Goal: Information Seeking & Learning: Learn about a topic

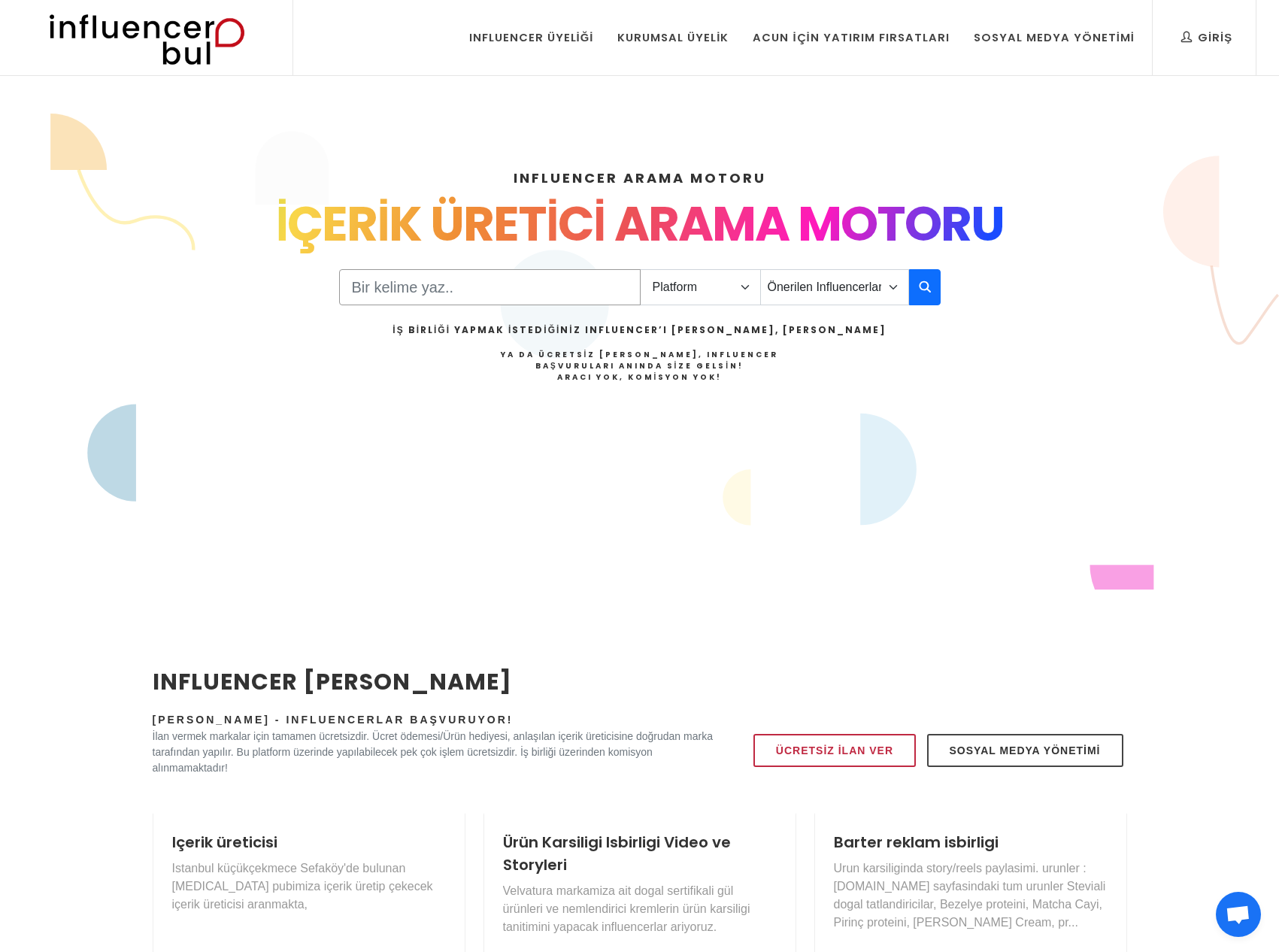
click at [482, 283] on input "Search" at bounding box center [490, 287] width 302 height 36
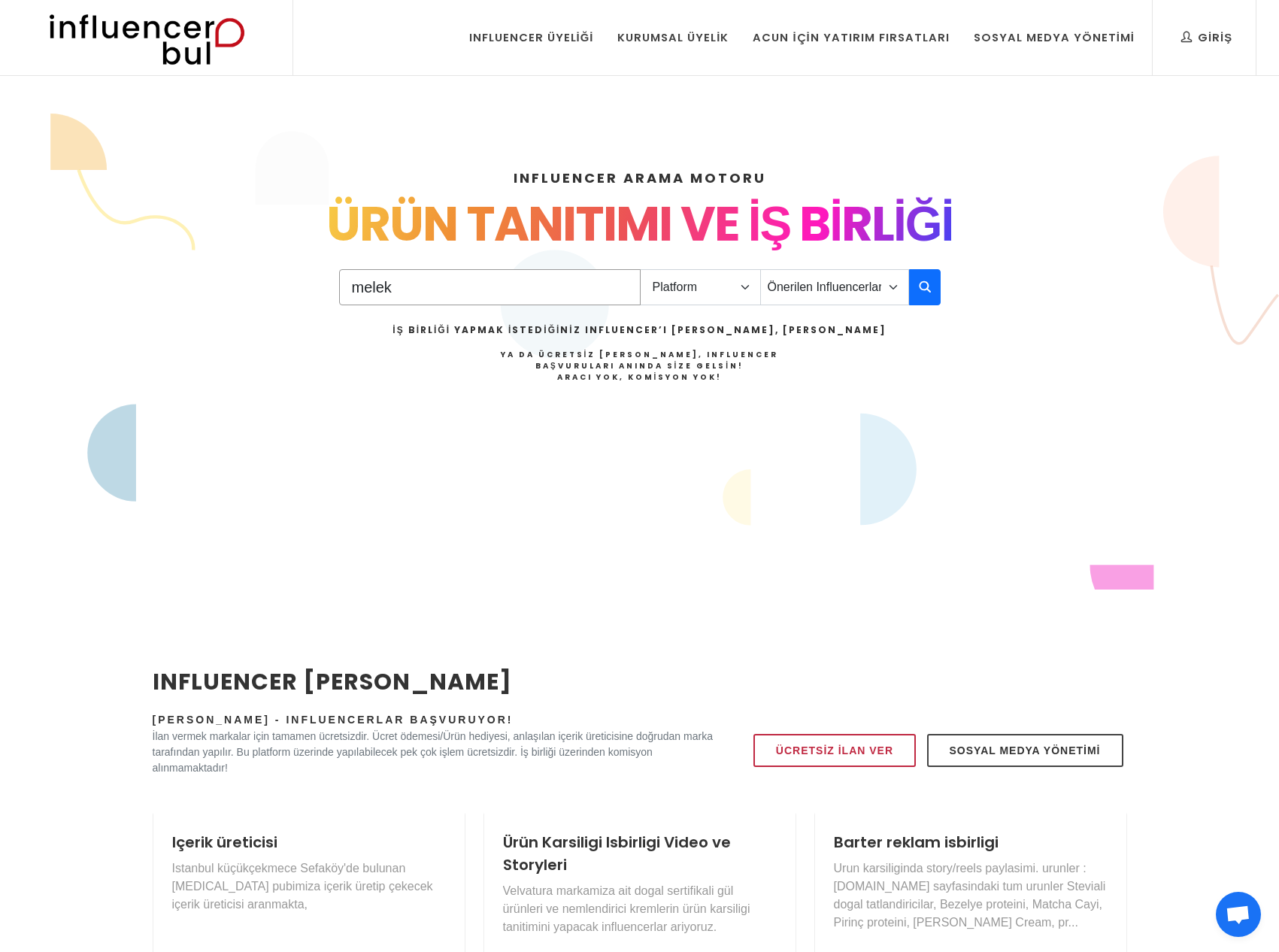
type input "melek"
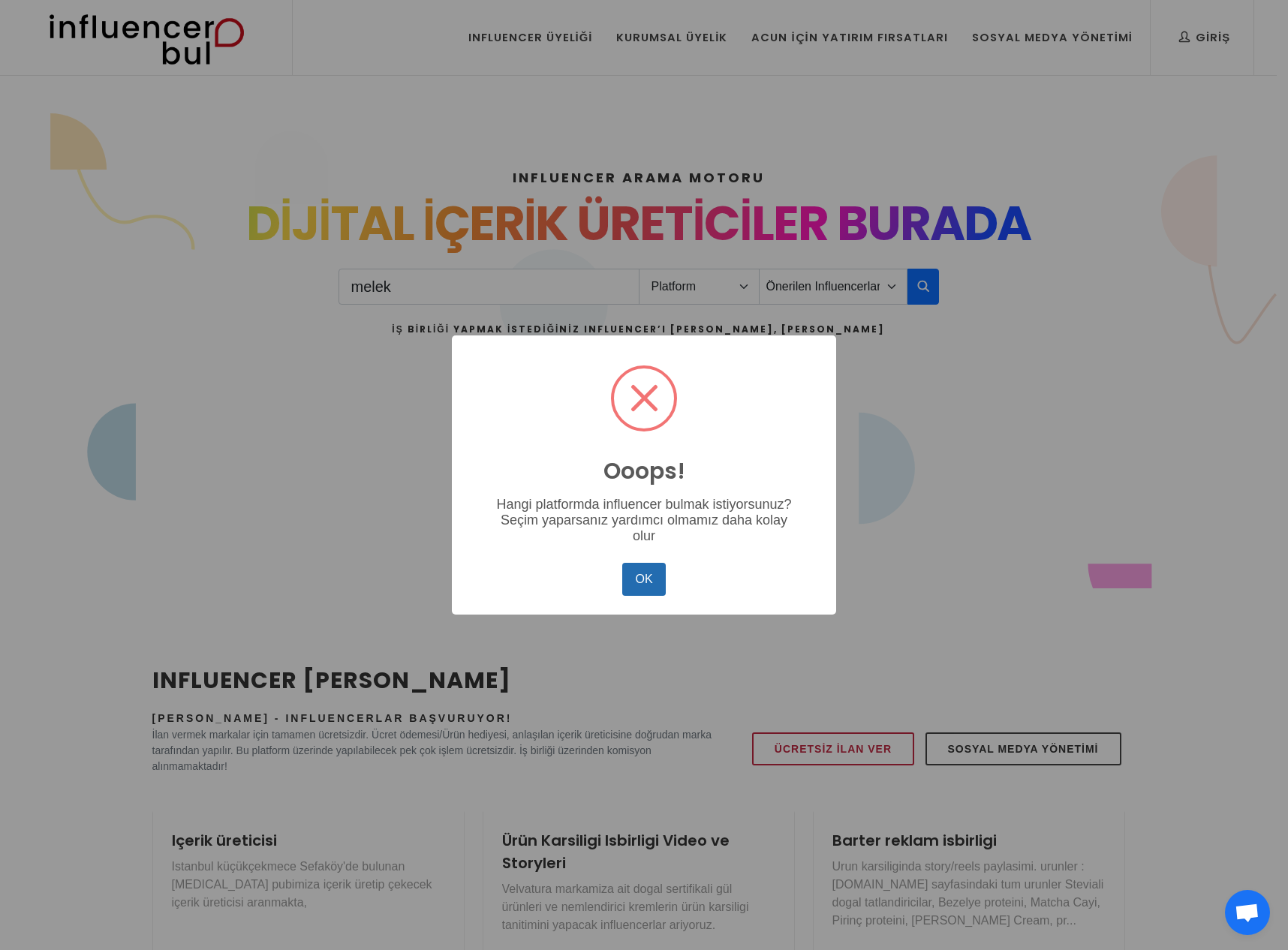
click at [637, 581] on button "OK" at bounding box center [644, 579] width 44 height 33
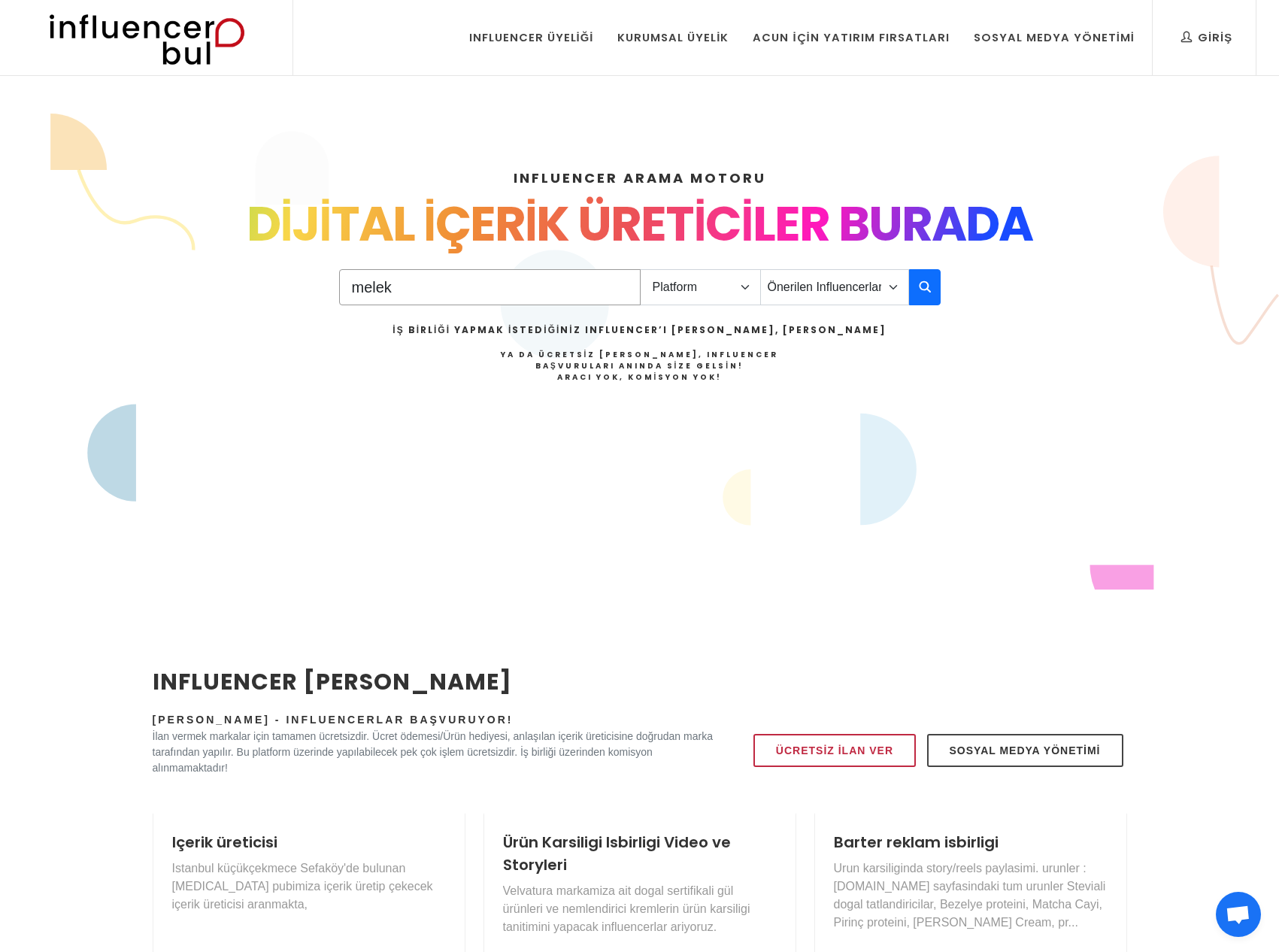
click at [445, 295] on input "melek" at bounding box center [490, 287] width 302 height 36
type input "m"
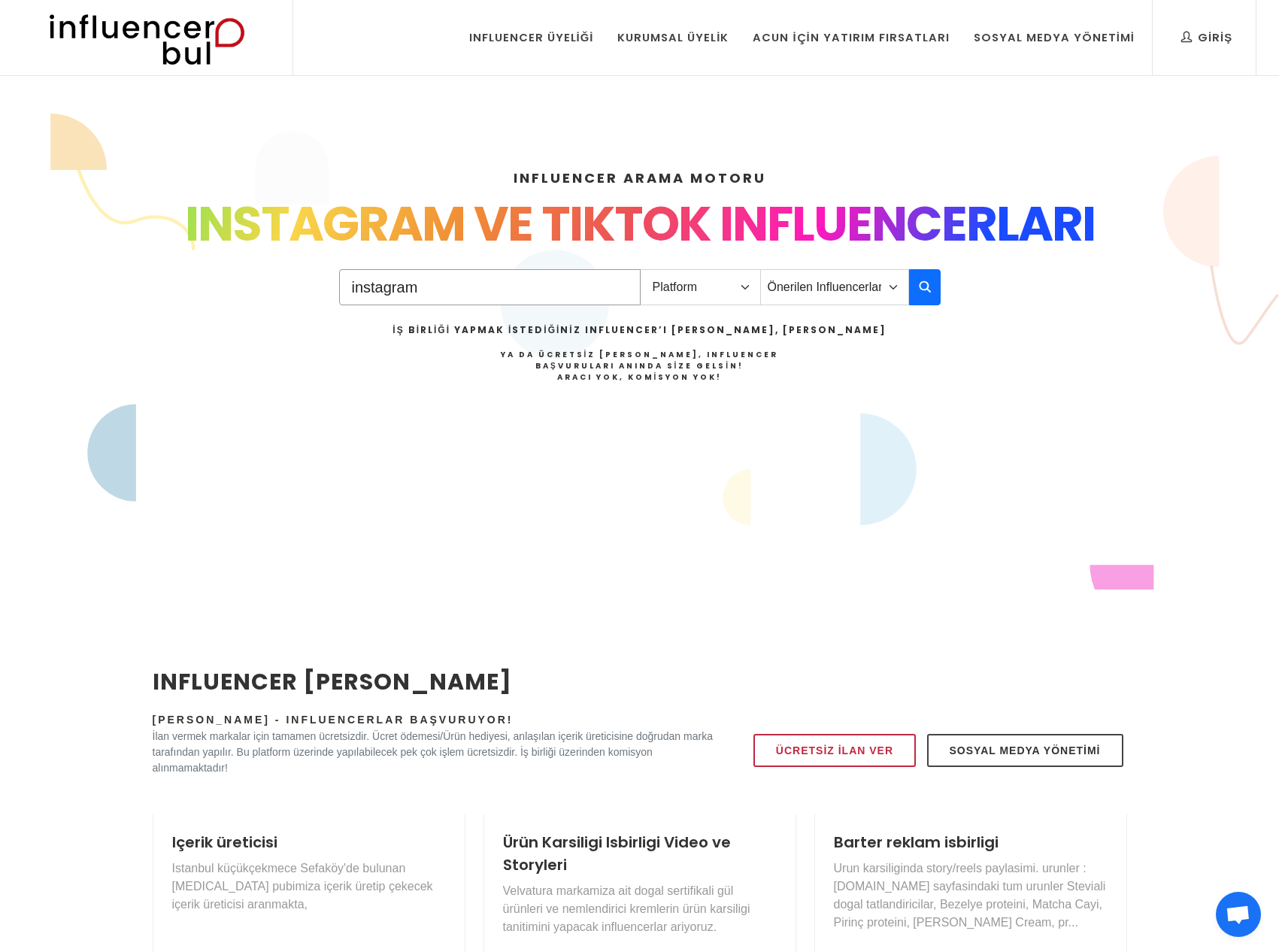
type input "instagram"
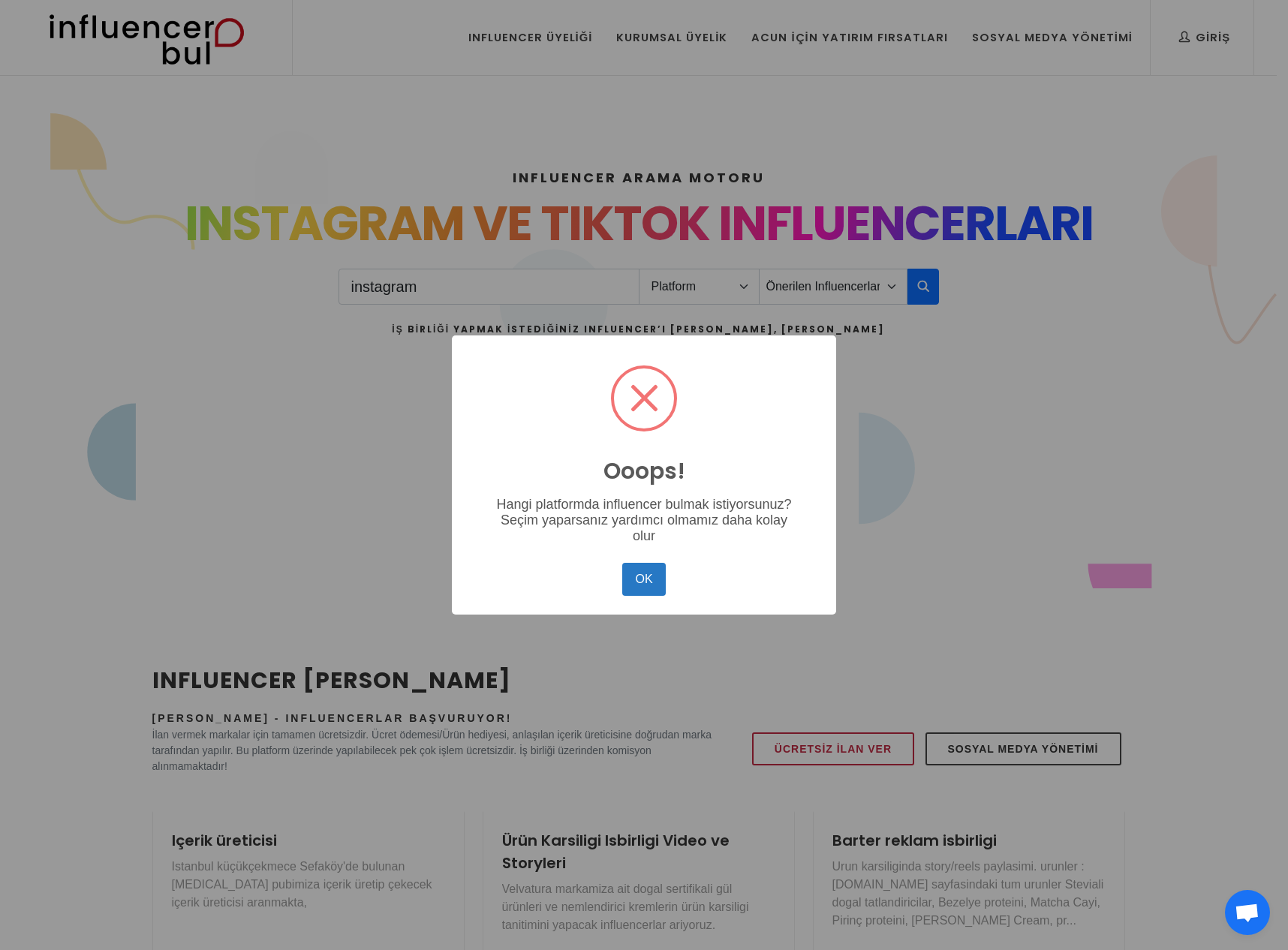
click at [623, 563] on button "OK" at bounding box center [644, 579] width 44 height 33
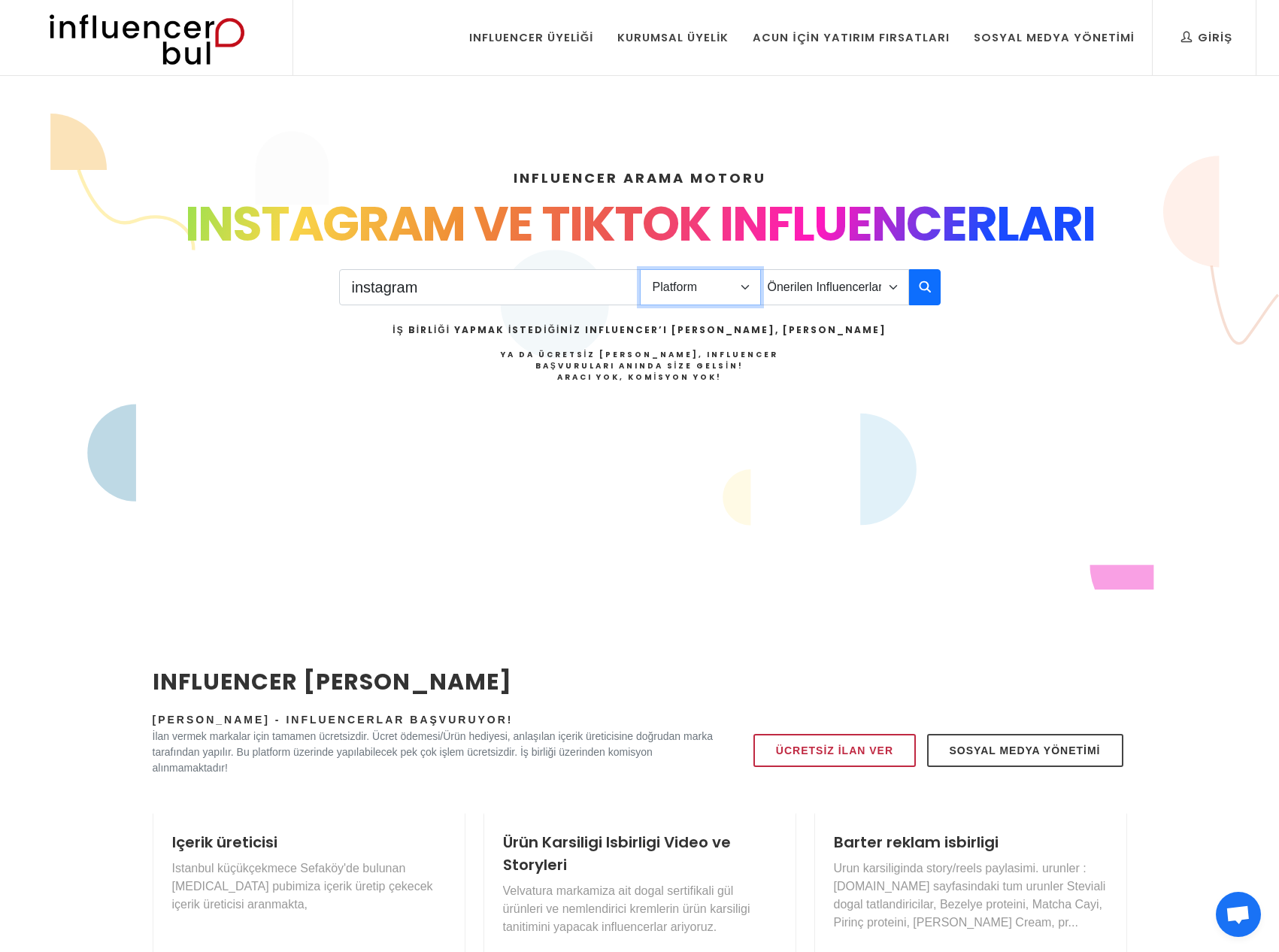
click at [706, 281] on select "Platform Instagram Facebook Youtube Tiktok Twitter Twitch" at bounding box center [700, 287] width 121 height 36
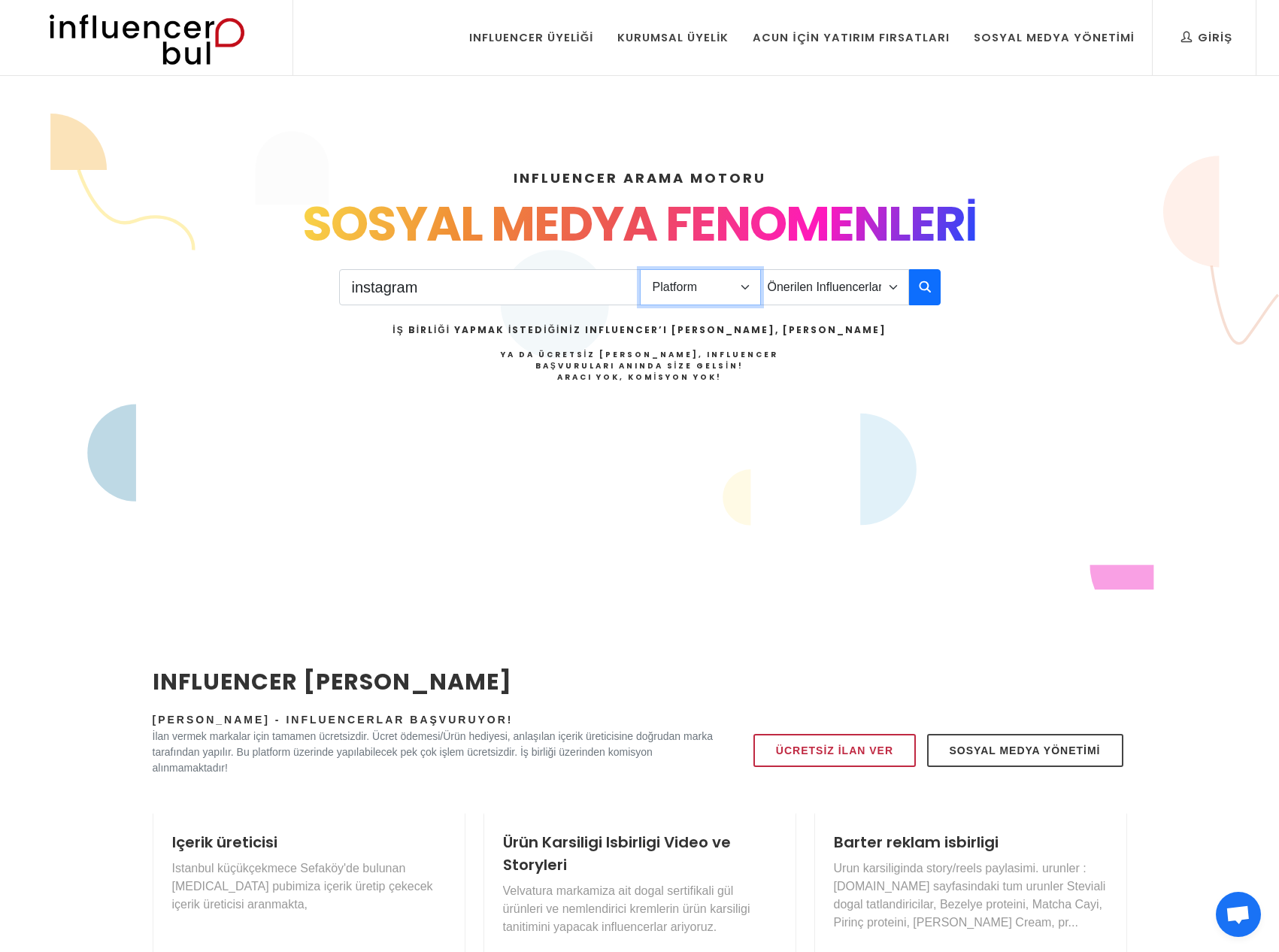
select select "1"
click at [640, 269] on select "Platform Instagram Facebook Youtube Tiktok Twitter Twitch" at bounding box center [700, 287] width 121 height 36
click at [823, 286] on select "Önerilen Influencerlar Aile & Çocuk & Ebeveyn Alışveriş & Giyim & Aksesuar Arab…" at bounding box center [834, 287] width 149 height 36
click at [760, 269] on select "Önerilen Influencerlar Aile & Çocuk & Ebeveyn Alışveriş & Giyim & Aksesuar Arab…" at bounding box center [834, 287] width 149 height 36
click at [946, 288] on div "INFLUENCER ARAMA MOTORU INSTAGRAM VE TIKTOK INFLUENCERLARI SOSYAL MEDYA FENOMEN…" at bounding box center [640, 324] width 993 height 385
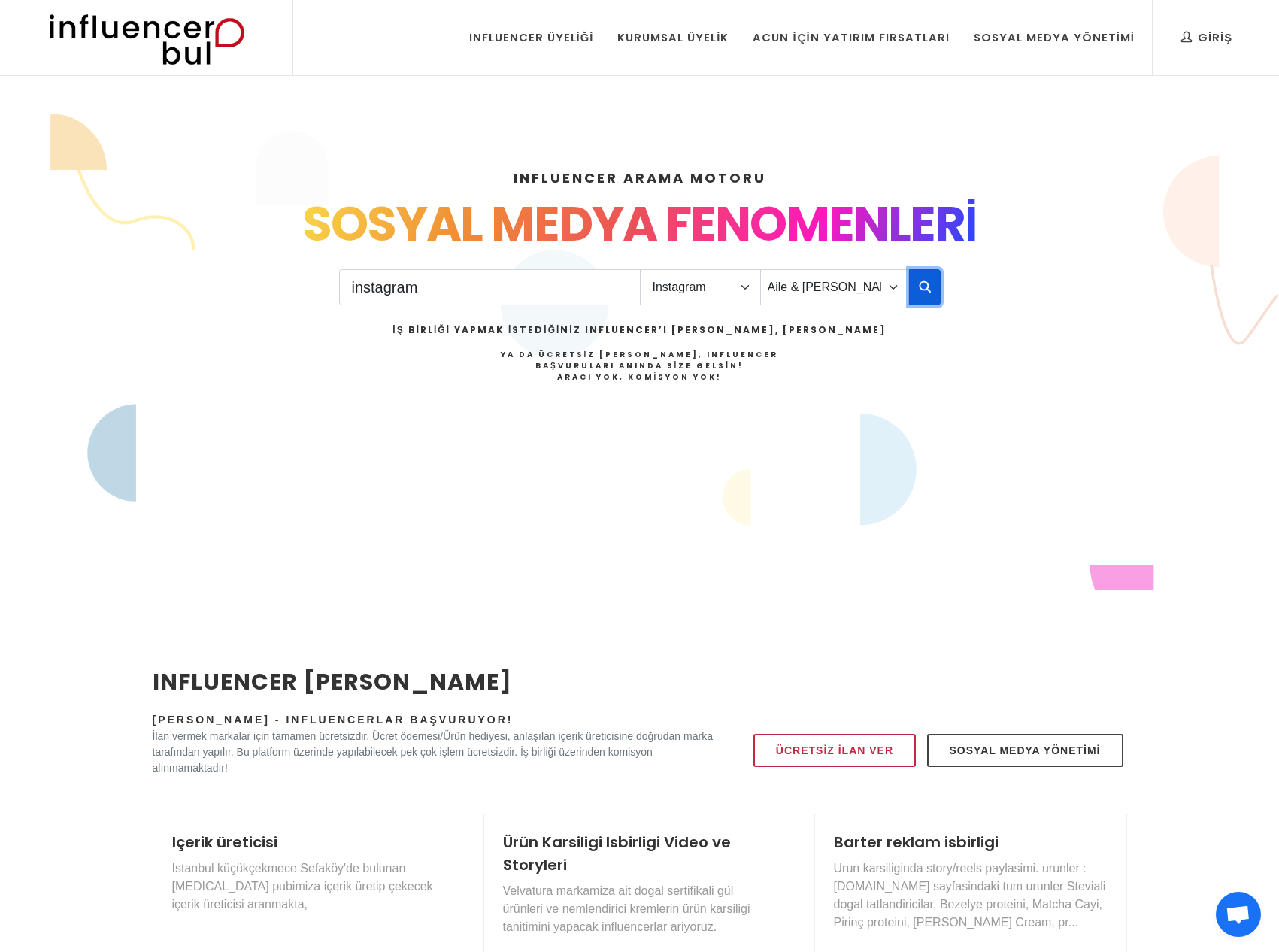
click at [936, 291] on button "button" at bounding box center [925, 287] width 31 height 36
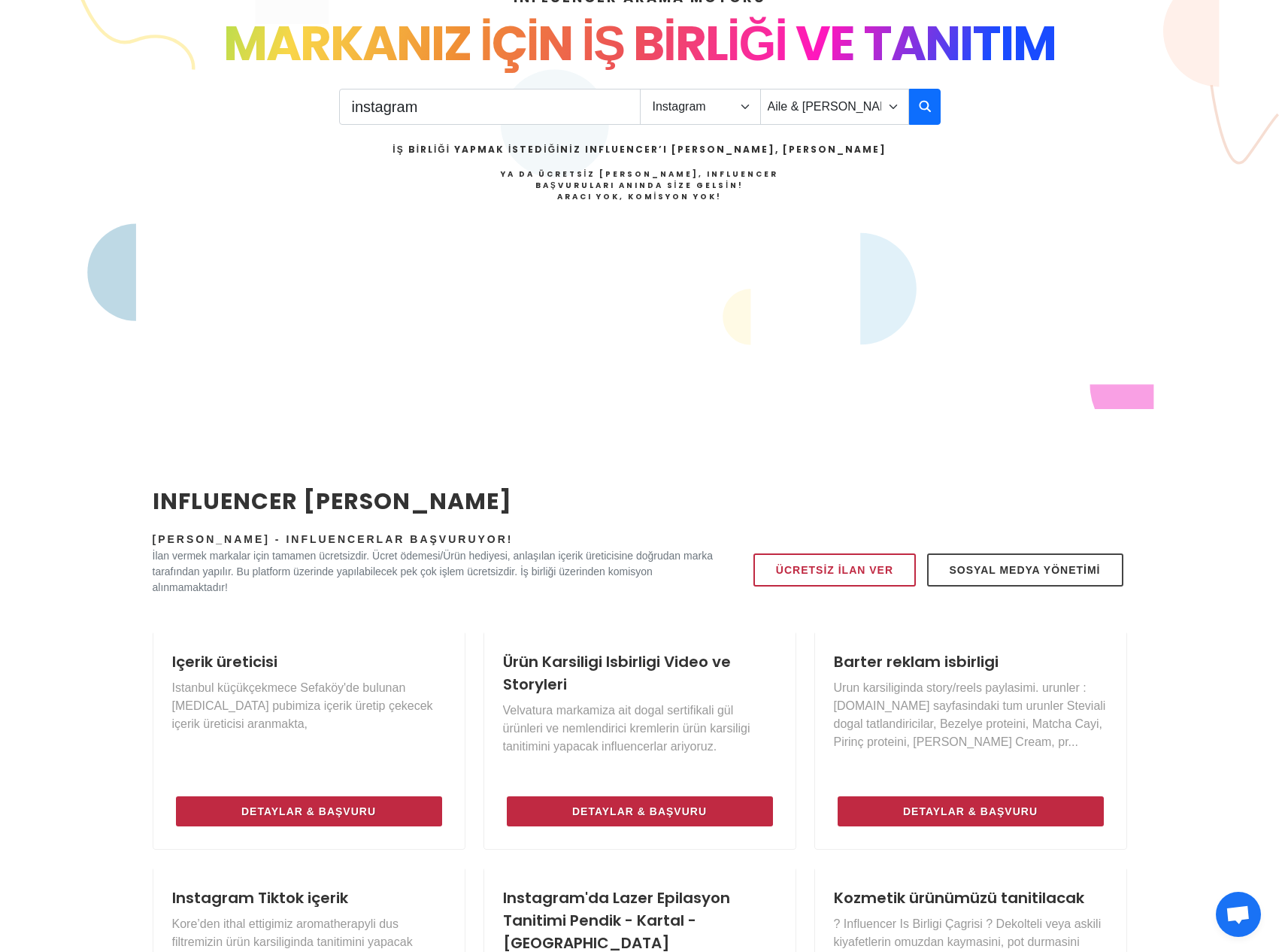
scroll to position [178, 0]
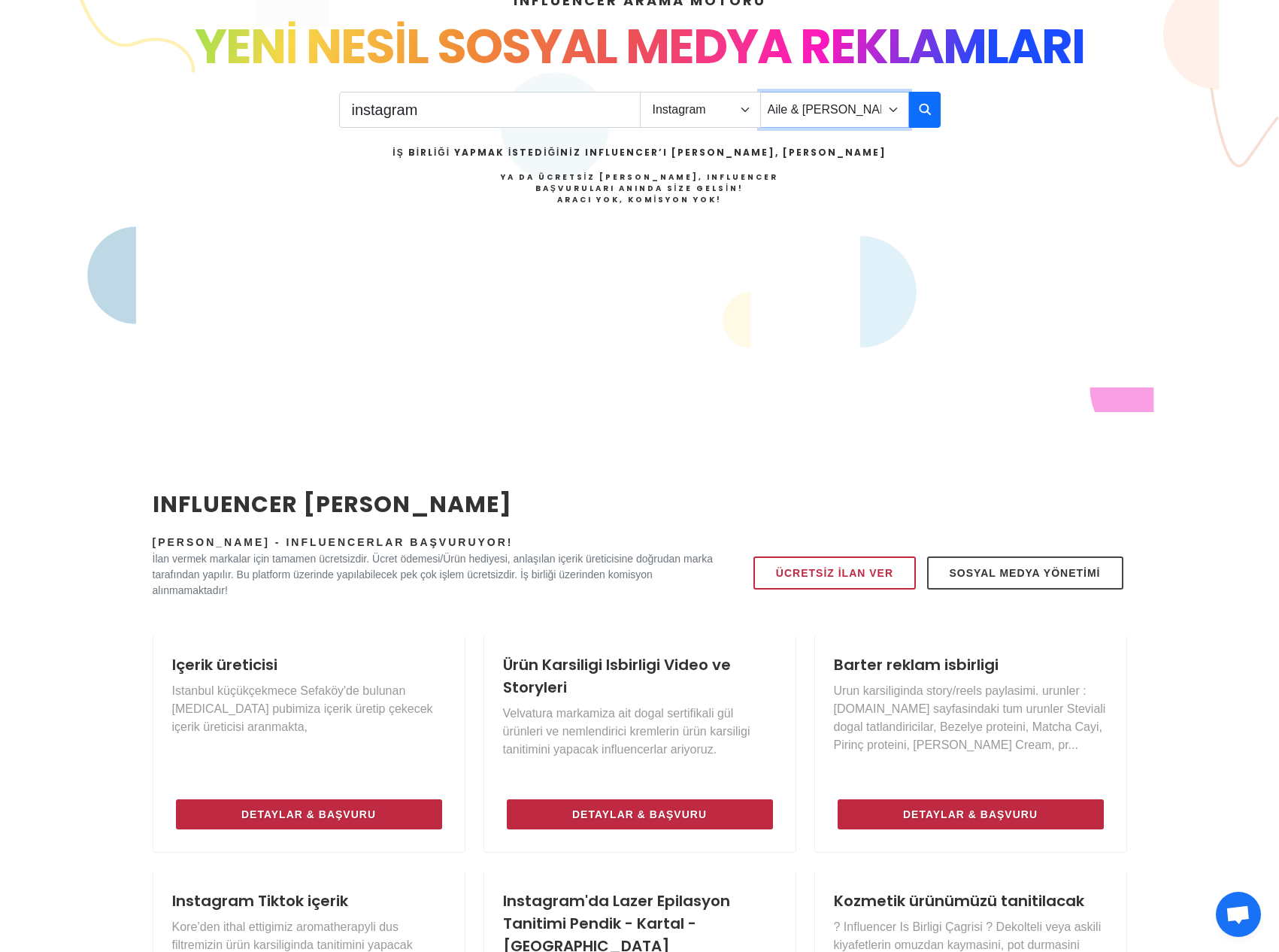
click at [798, 115] on select "Önerilen Influencerlar Aile & Çocuk & Ebeveyn Alışveriş & Giyim & Aksesuar Arab…" at bounding box center [834, 109] width 149 height 36
select select "0"
click at [760, 92] on select "Önerilen Influencerlar Aile & Çocuk & Ebeveyn Alışveriş & Giyim & Aksesuar Arab…" at bounding box center [834, 109] width 149 height 36
click at [928, 106] on icon "button" at bounding box center [925, 109] width 12 height 18
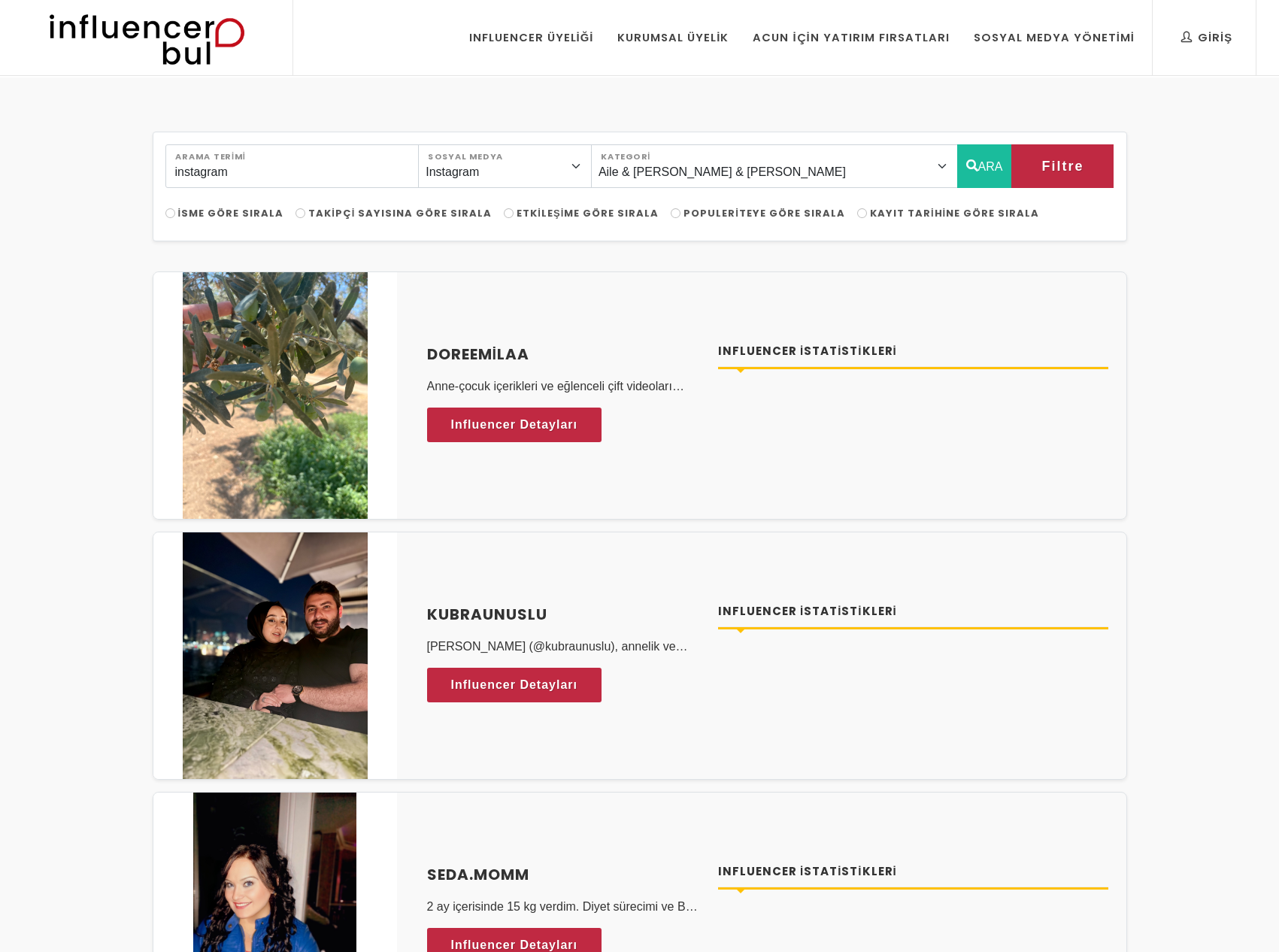
select select "1"
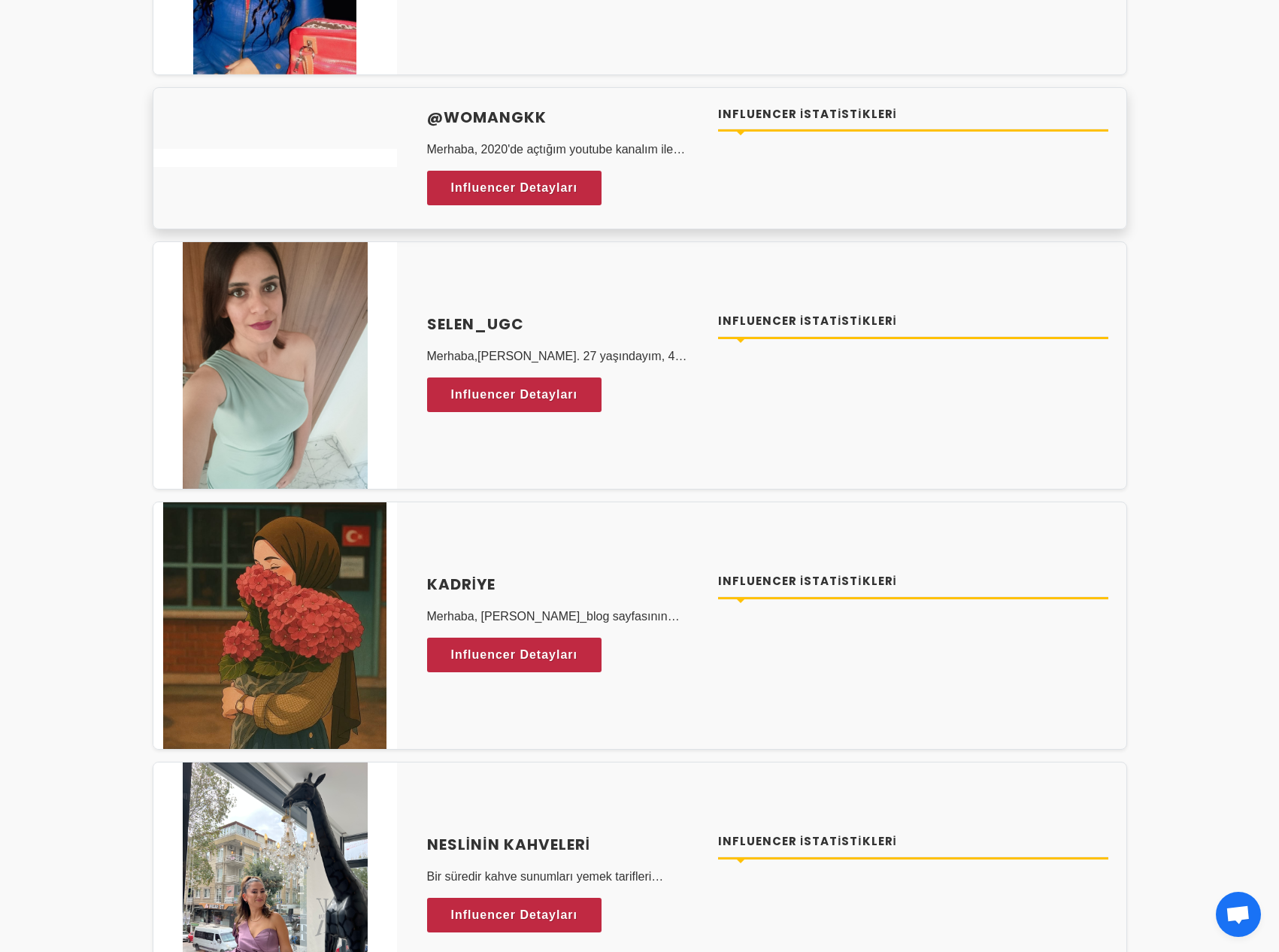
scroll to position [2744, 0]
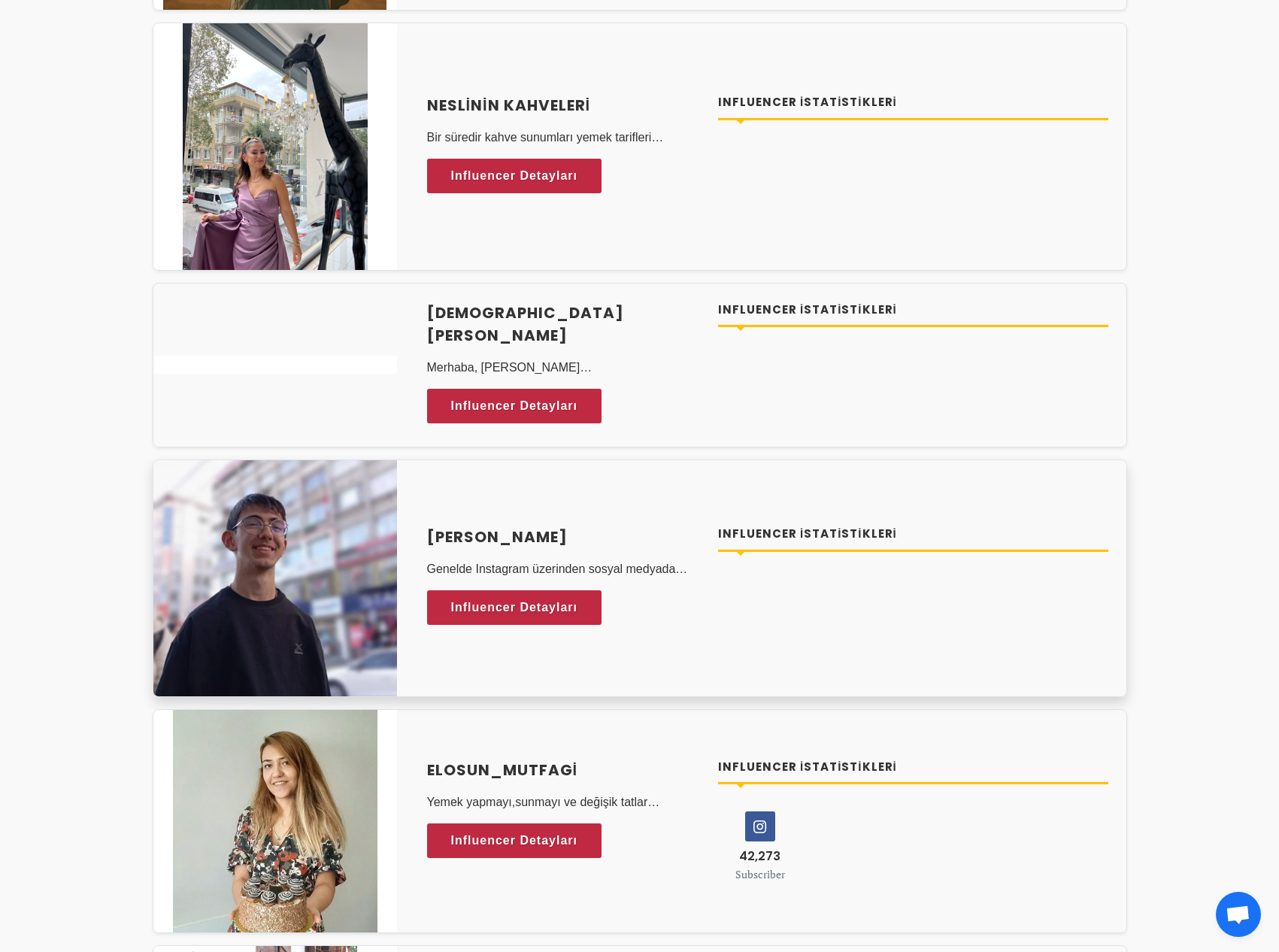
click at [344, 515] on img at bounding box center [275, 578] width 243 height 236
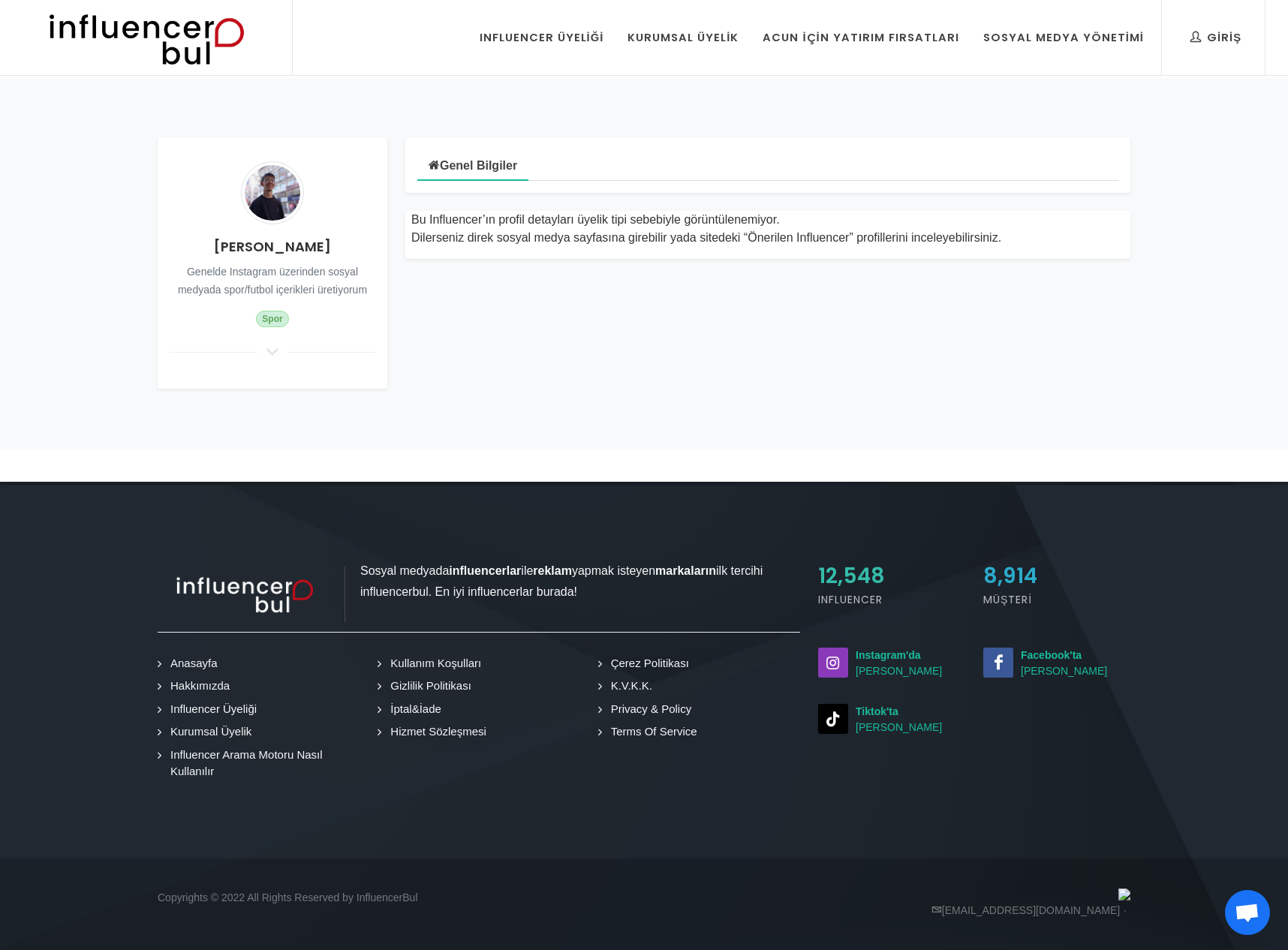
click at [275, 362] on div "[PERSON_NAME] Genelde Instagram üzerinden sosyal medyada spor/futbol içerikleri…" at bounding box center [272, 263] width 230 height 251
click at [267, 363] on div "Kenan Kurtuluş Genelde Instagram üzerinden sosyal medyada spor/futbol içerikler…" at bounding box center [272, 263] width 230 height 251
click at [270, 349] on icon at bounding box center [273, 352] width 18 height 14
drag, startPoint x: 294, startPoint y: 376, endPoint x: 340, endPoint y: 394, distance: 49.4
